Goal: Task Accomplishment & Management: Complete application form

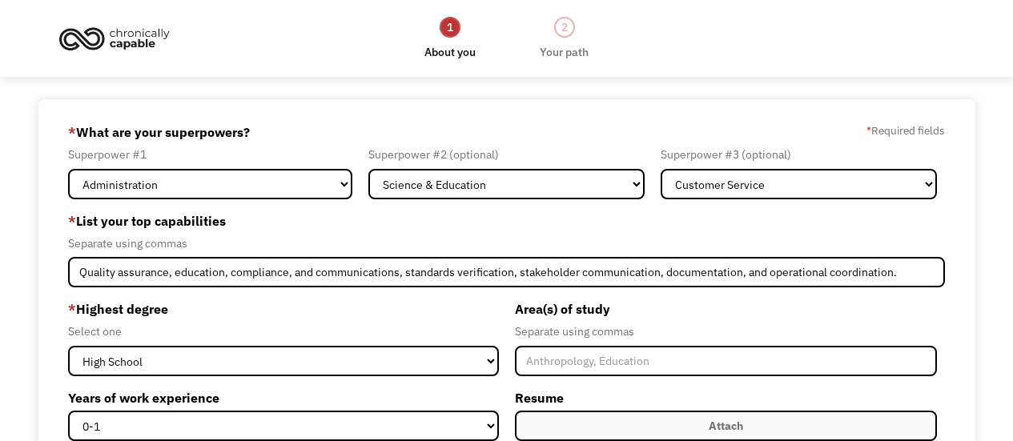
select select "Administration"
select select "Science & Education"
select select "Customer Service"
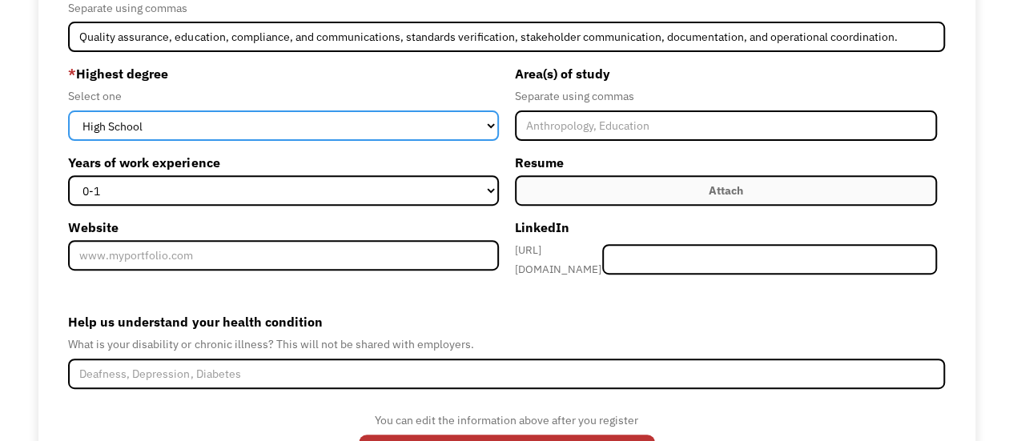
click at [184, 122] on select "High School Associates Bachelors Master's PhD" at bounding box center [283, 125] width 430 height 30
click at [187, 114] on select "High School Associates Bachelors Master's PhD" at bounding box center [283, 125] width 430 height 30
select select "bachelors"
click at [68, 110] on select "High School Associates Bachelors Master's PhD" at bounding box center [283, 125] width 430 height 30
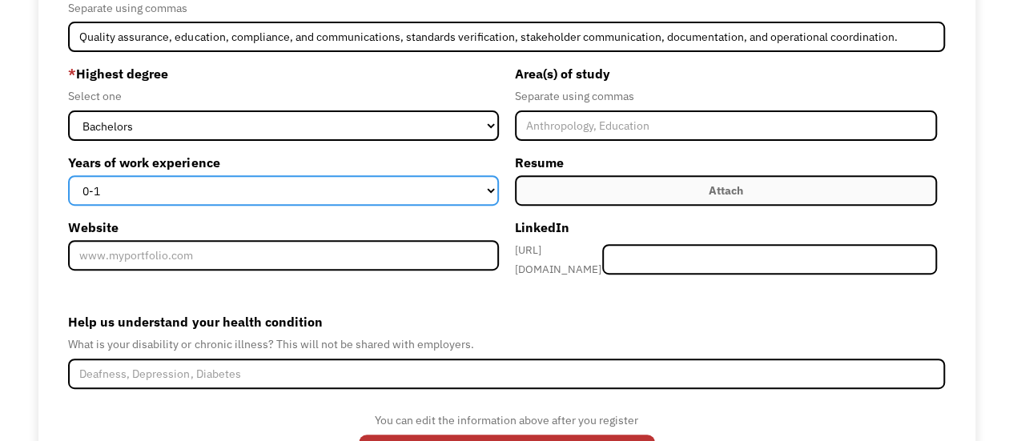
click at [489, 195] on select "0-1 2-4 5-10 11-15 15+" at bounding box center [283, 190] width 430 height 30
select select "15+"
click at [68, 175] on select "0-1 2-4 5-10 11-15 15+" at bounding box center [283, 190] width 430 height 30
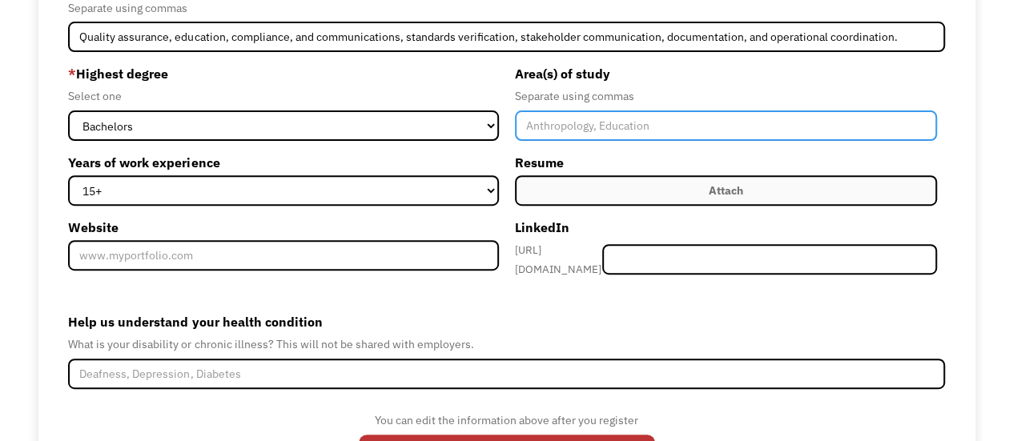
click at [681, 127] on input "Member-Create-Step1" at bounding box center [726, 125] width 422 height 30
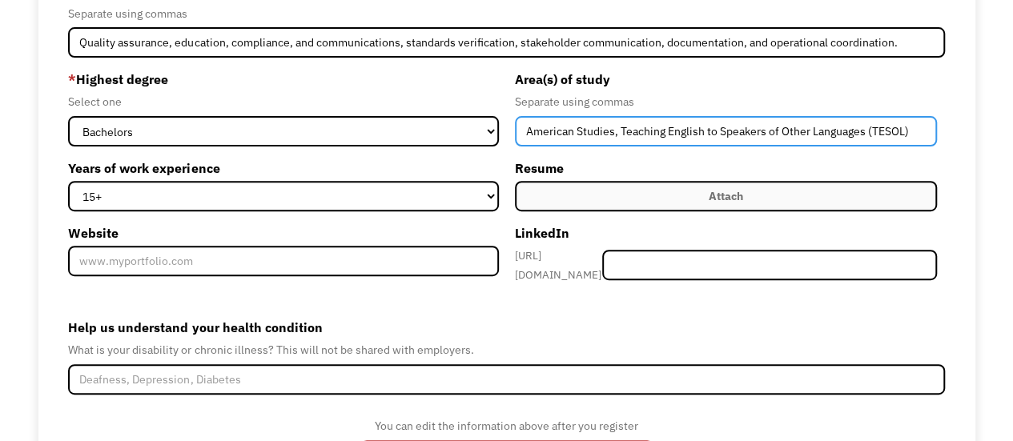
scroll to position [227, 0]
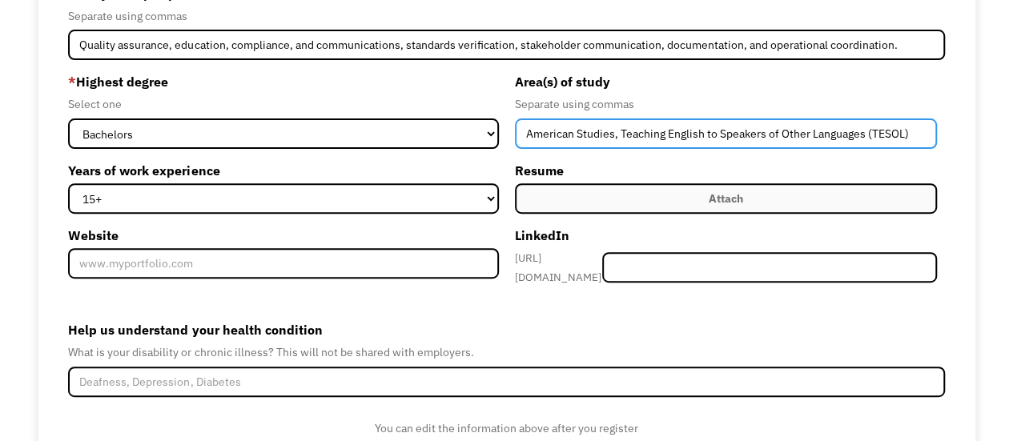
type input "American Studies, Teaching English to Speakers of Other Languages (TESOL)"
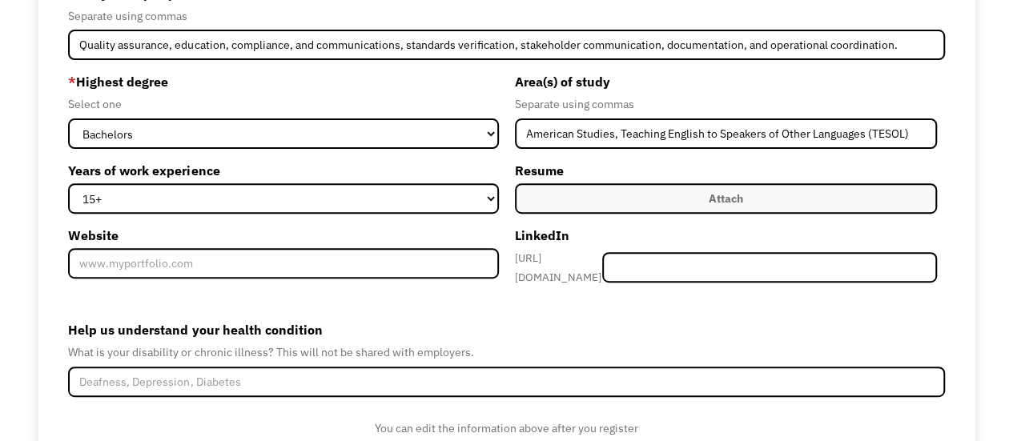
click at [725, 198] on div "Attach" at bounding box center [725, 198] width 34 height 19
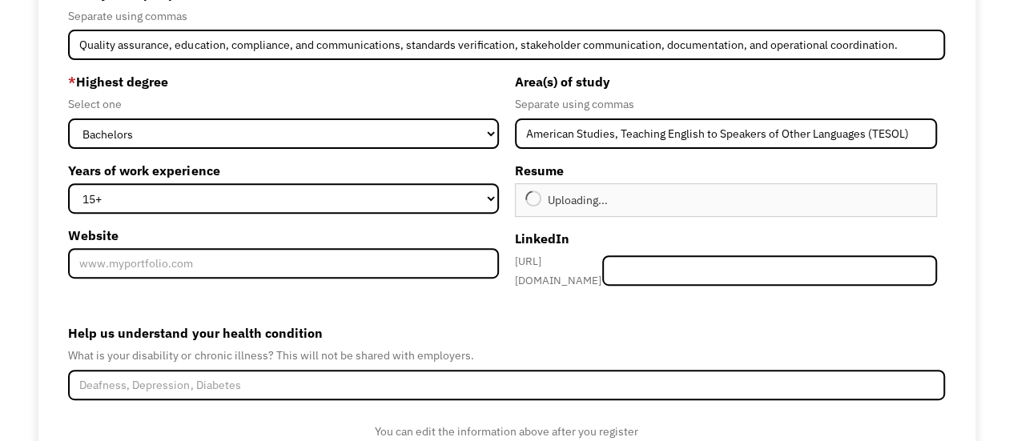
type input "Continue"
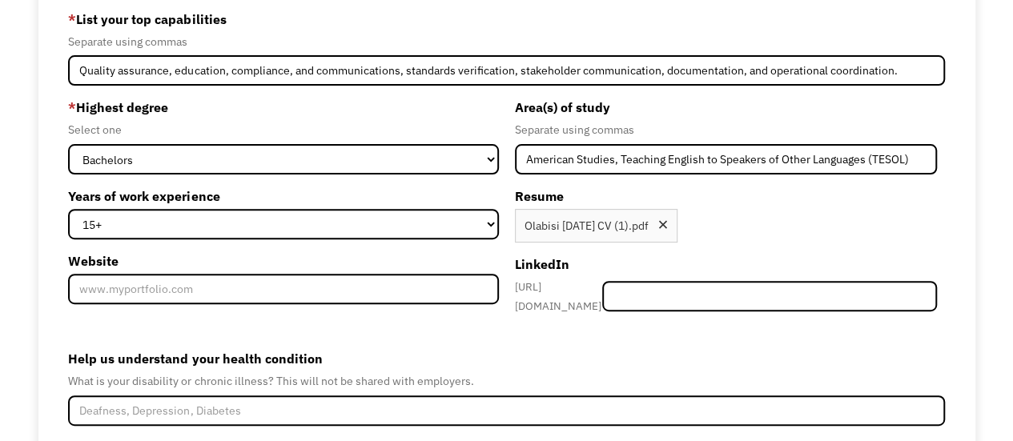
scroll to position [311, 0]
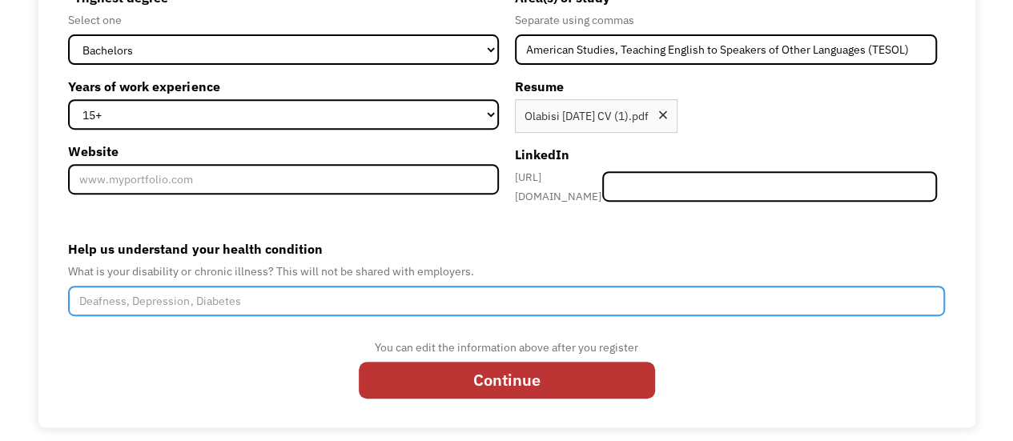
click at [383, 292] on input "Help us understand your health condition" at bounding box center [506, 301] width 876 height 30
type input "Mixed Connective Tissue Disease - Raynards, Arthritis and Inters"
click at [359, 362] on input "Continue" at bounding box center [507, 380] width 296 height 37
type input "Please wait..."
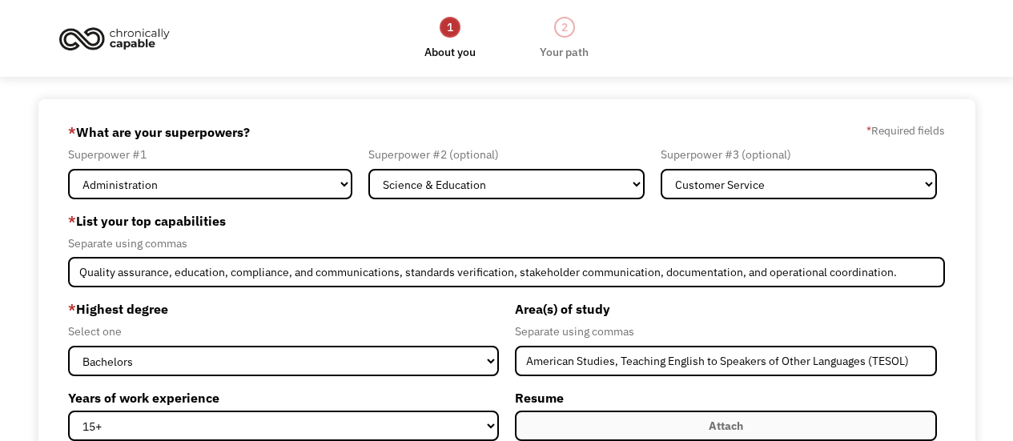
select select "Administration"
select select "Science & Education"
select select "Customer Service"
select select "bachelors"
select select "15+"
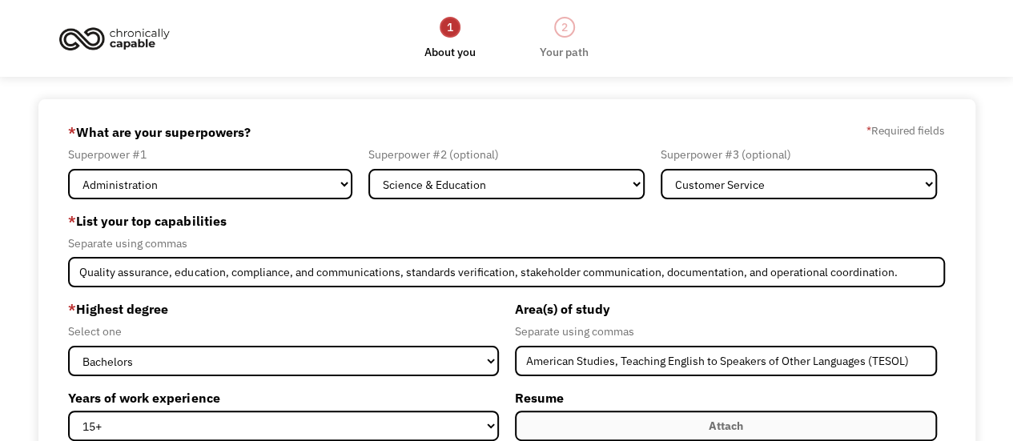
scroll to position [309, 0]
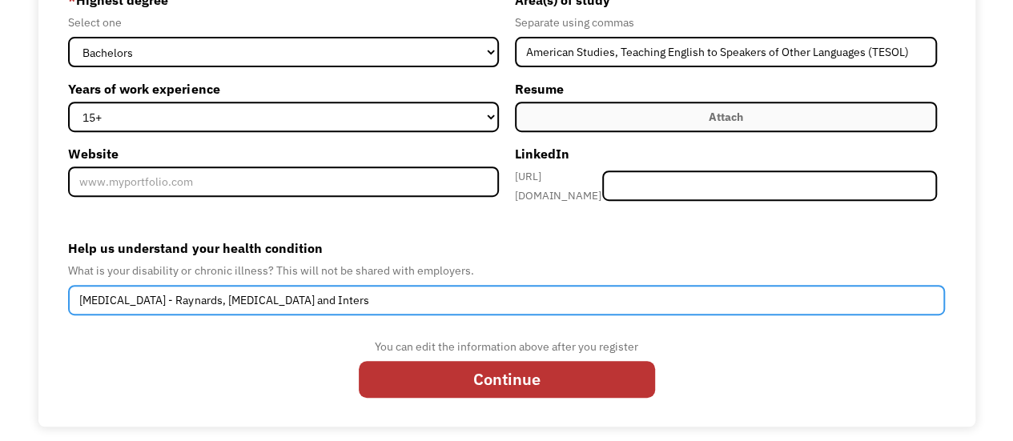
click at [427, 297] on input "Mixed Connective Tissue Disease - Raynards, Arthritis and Inters" at bounding box center [506, 300] width 876 height 30
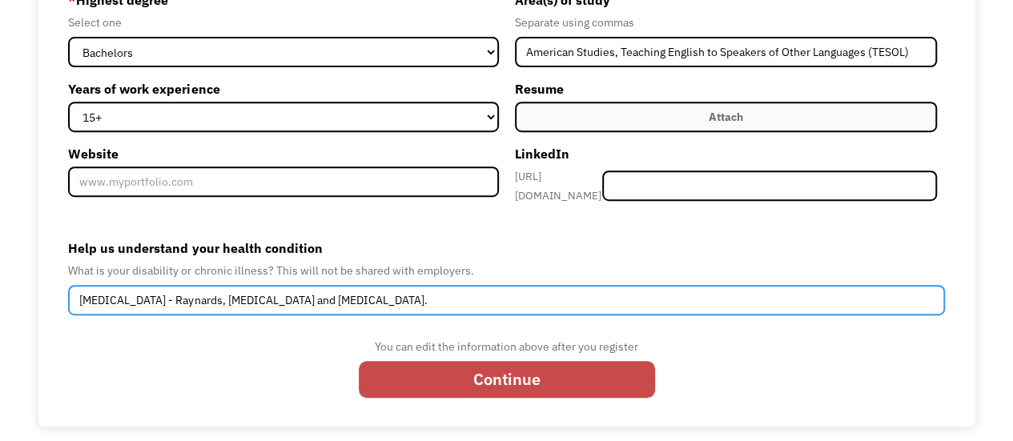
type input "Mixed Connective Tissue Disease - Raynards, Arthritis and Interstitial lung dis…"
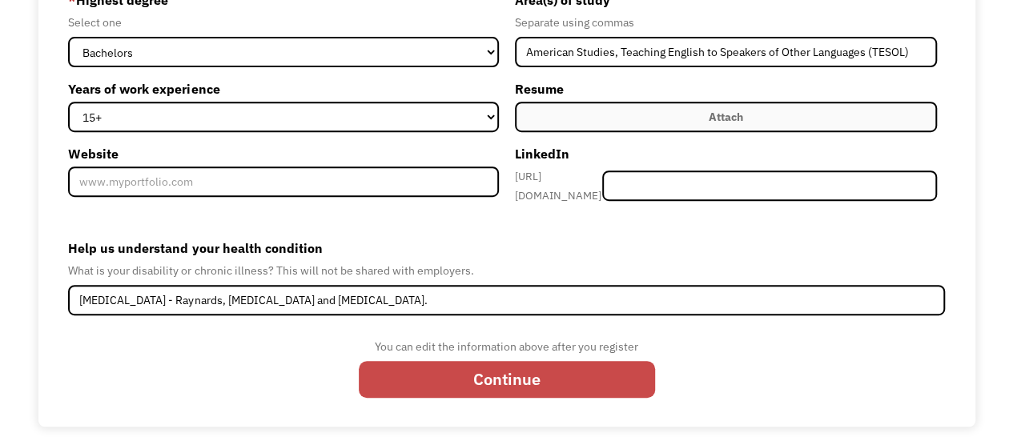
click at [470, 369] on input "Continue" at bounding box center [507, 379] width 296 height 37
type input "Please wait..."
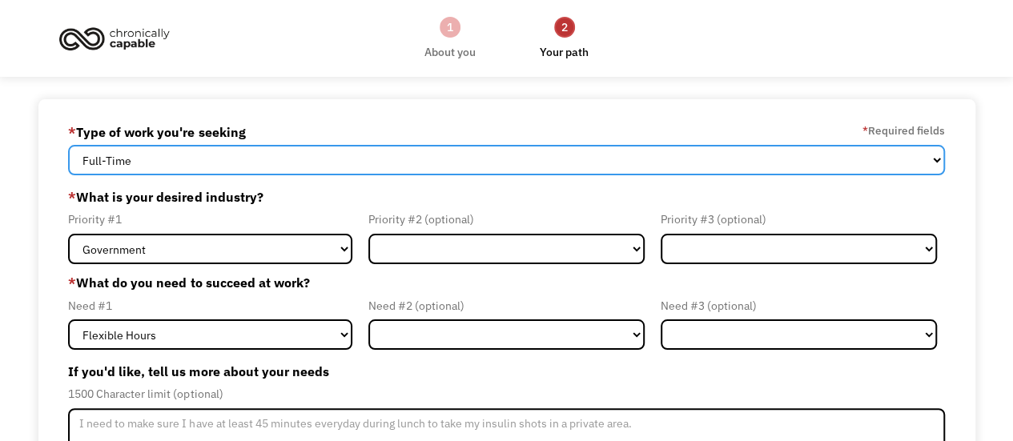
click at [343, 159] on select "Full-Time Part-Time Both Full-Time and Part-Time" at bounding box center [506, 160] width 876 height 30
select select "Both Full-Time and Part-Time"
click at [68, 145] on select "Full-Time Part-Time Both Full-Time and Part-Time" at bounding box center [506, 160] width 876 height 30
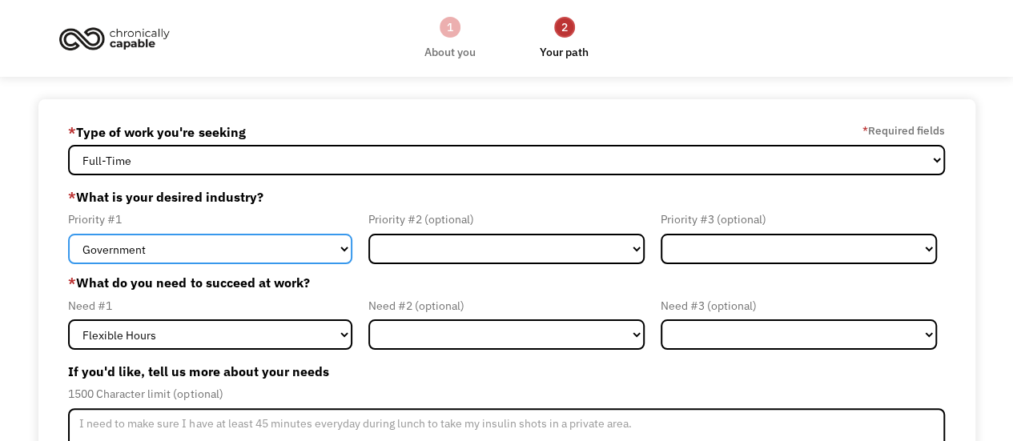
click at [248, 248] on select "Government Finance & Insurance Health & Social Care Tech & Engineering Creative…" at bounding box center [210, 249] width 284 height 30
select select "Administrative"
click at [68, 234] on select "Government Finance & Insurance Health & Social Care Tech & Engineering Creative…" at bounding box center [210, 249] width 284 height 30
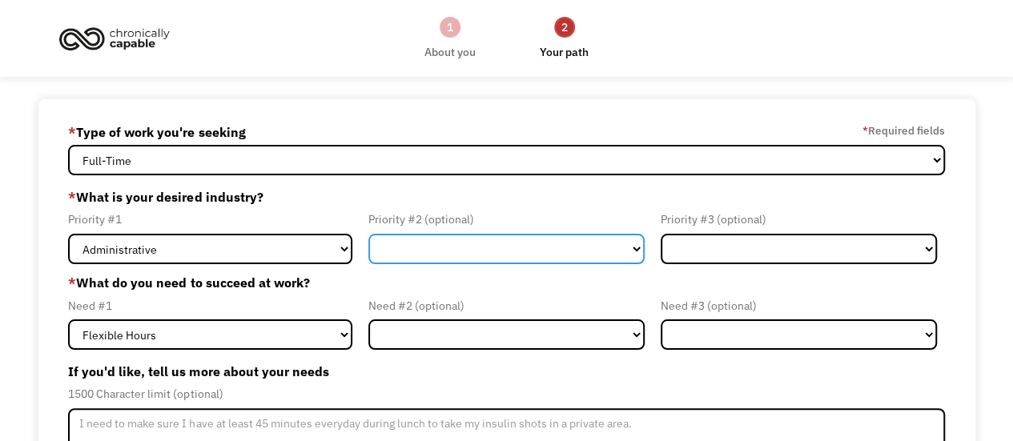
click at [434, 243] on select "Government Finance & Insurance Health & Social Care Tech & Engineering Creative…" at bounding box center [506, 249] width 276 height 30
select select "Health & Social Care"
click at [368, 234] on select "Government Finance & Insurance Health & Social Care Tech & Engineering Creative…" at bounding box center [506, 249] width 276 height 30
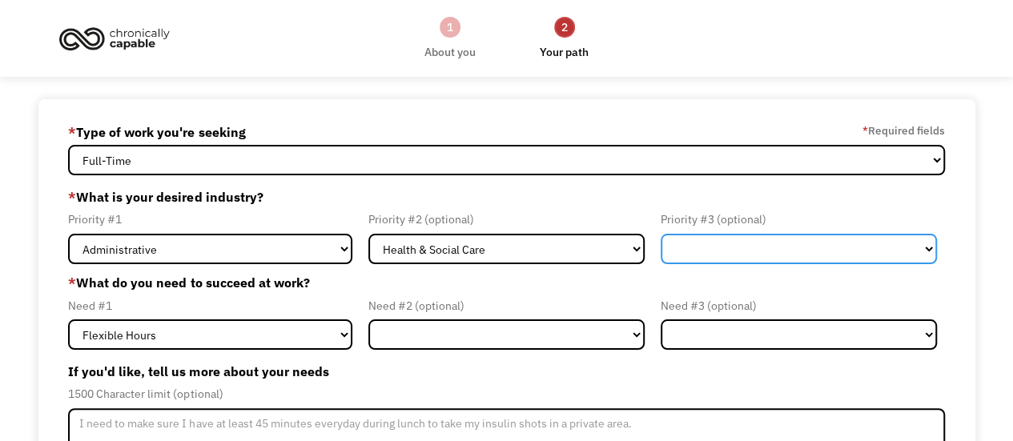
click at [690, 247] on select "Government Finance & Insurance Health & Social Care Tech & Engineering Creative…" at bounding box center [798, 249] width 276 height 30
select select "Education"
click at [660, 234] on select "Government Finance & Insurance Health & Social Care Tech & Engineering Creative…" at bounding box center [798, 249] width 276 height 30
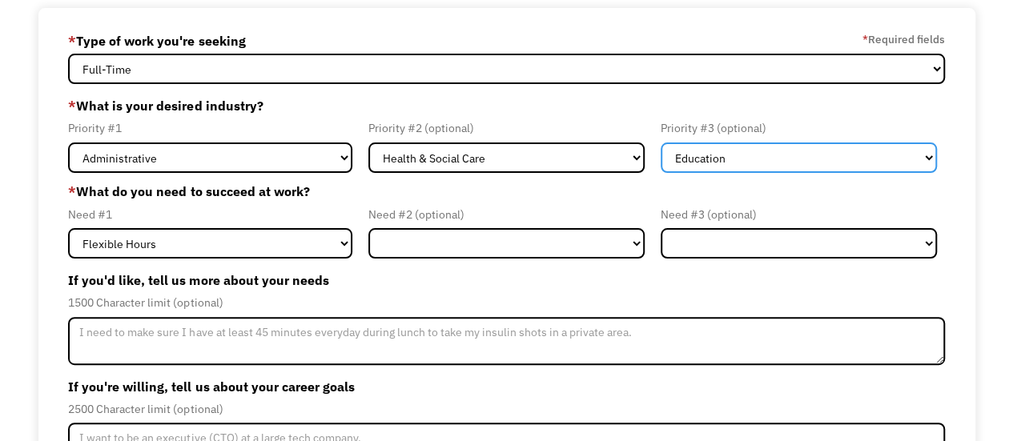
scroll to position [93, 0]
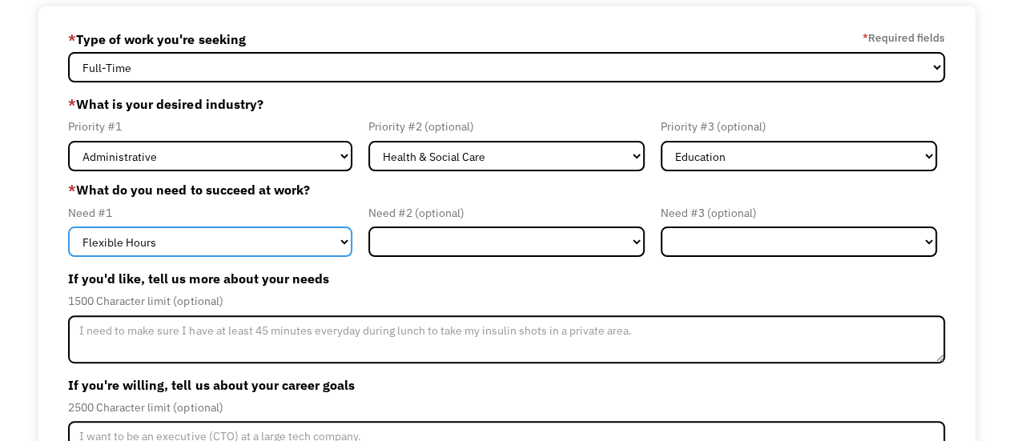
click at [269, 243] on select "Flexible Hours Remote Work Service Animal On-site Accommodations Visual Support…" at bounding box center [210, 242] width 284 height 30
select select "On-site Accommodations"
click at [68, 227] on select "Flexible Hours Remote Work Service Animal On-site Accommodations Visual Support…" at bounding box center [210, 242] width 284 height 30
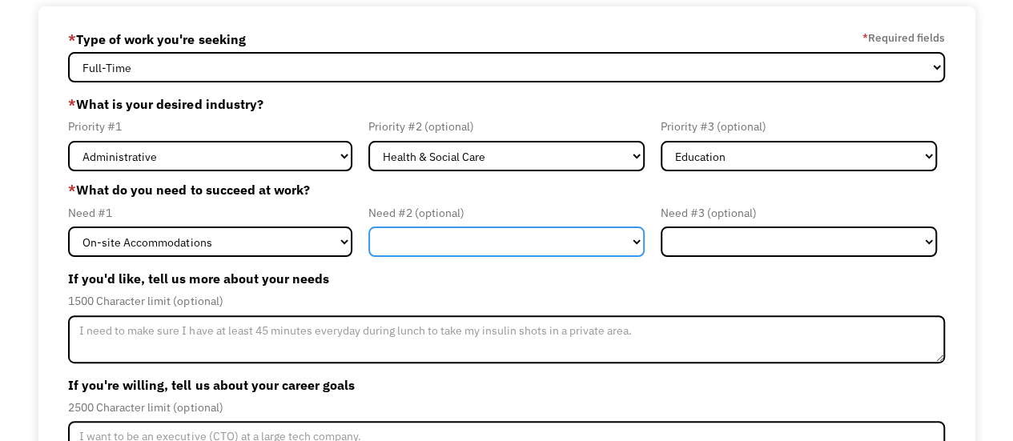
click at [443, 244] on select "Flexible Hours Remote Work Service Animal On-site Accommodations Visual Support…" at bounding box center [506, 242] width 276 height 30
select select "Flexible Hours"
click at [368, 227] on select "Flexible Hours Remote Work Service Animal On-site Accommodations Visual Support…" at bounding box center [506, 242] width 276 height 30
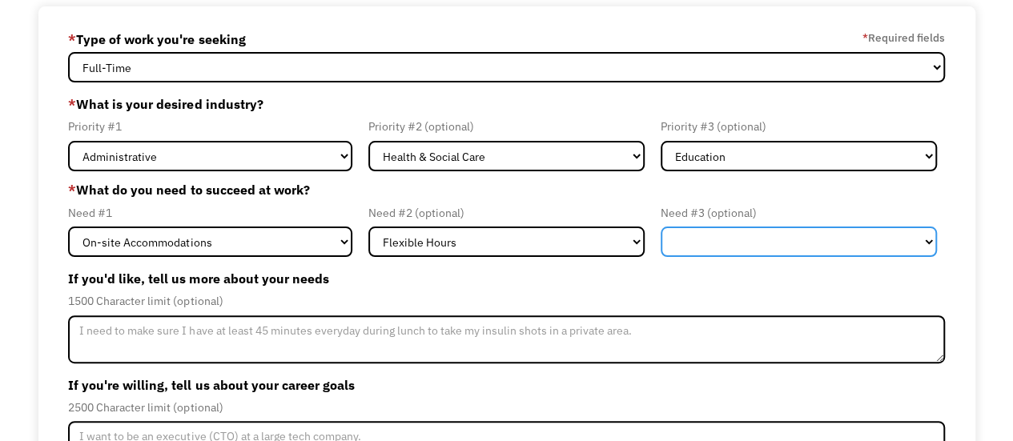
click at [745, 244] on select "Flexible Hours Remote Work Service Animal On-site Accommodations Visual Support…" at bounding box center [798, 242] width 276 height 30
select select "Remote Work"
click at [660, 227] on select "Flexible Hours Remote Work Service Animal On-site Accommodations Visual Support…" at bounding box center [798, 242] width 276 height 30
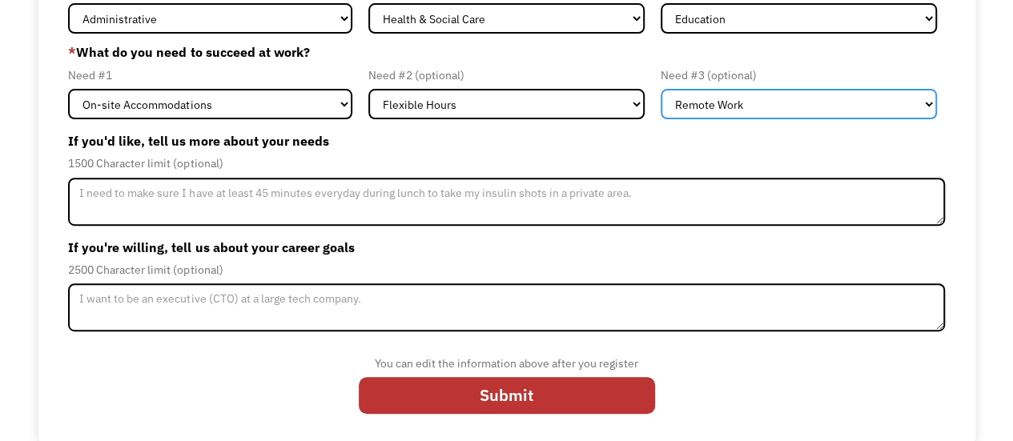
scroll to position [232, 0]
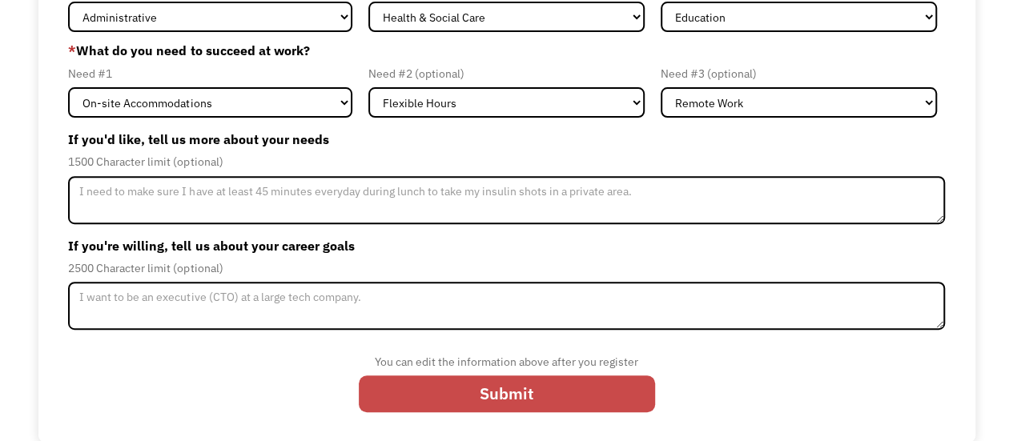
click at [476, 399] on input "Submit" at bounding box center [507, 393] width 296 height 37
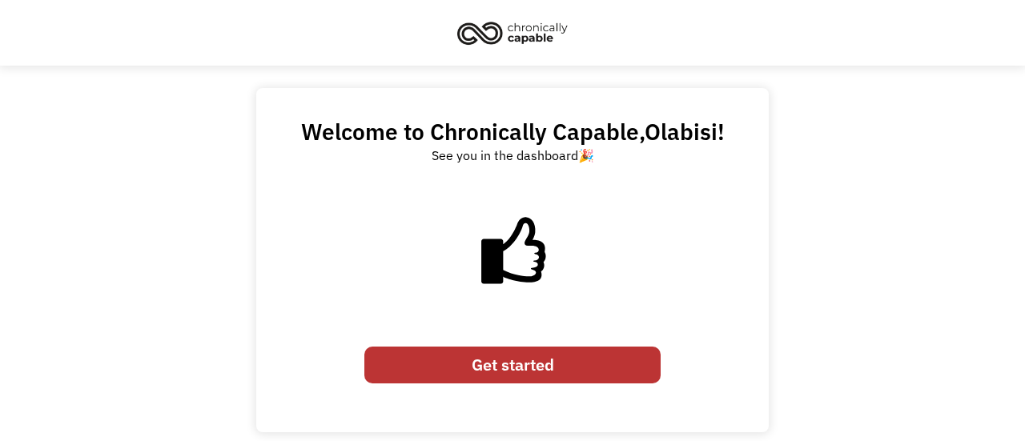
click at [525, 364] on link "Get started" at bounding box center [512, 365] width 296 height 37
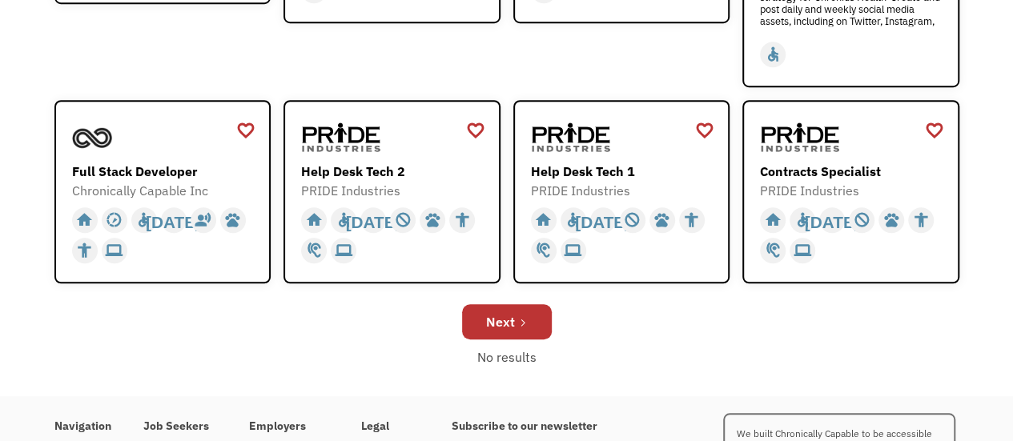
scroll to position [557, 0]
click at [530, 328] on link "Next" at bounding box center [507, 320] width 90 height 35
